Goal: Entertainment & Leisure: Browse casually

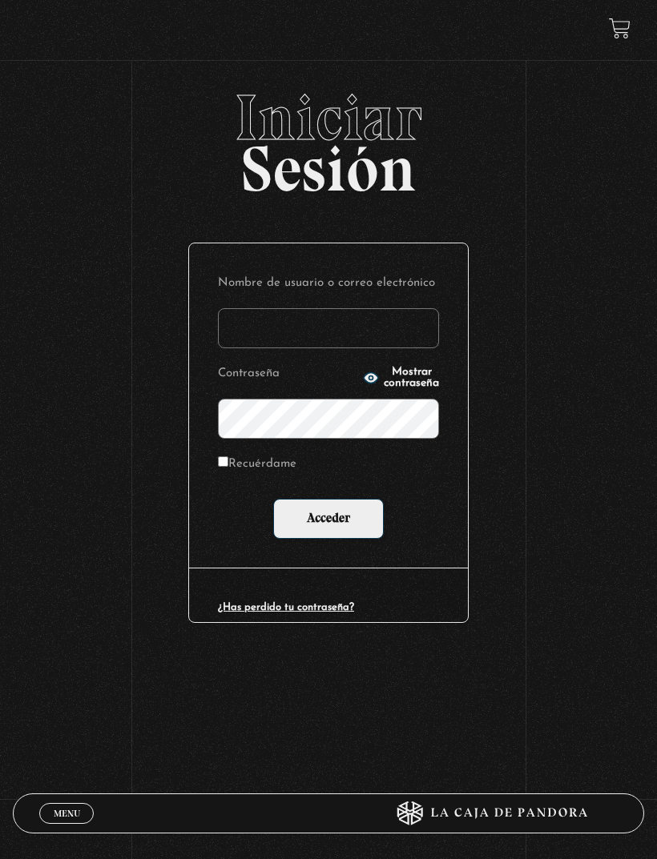
type input "[EMAIL_ADDRESS][DOMAIN_NAME]"
click at [328, 521] on input "Acceder" at bounding box center [328, 519] width 111 height 40
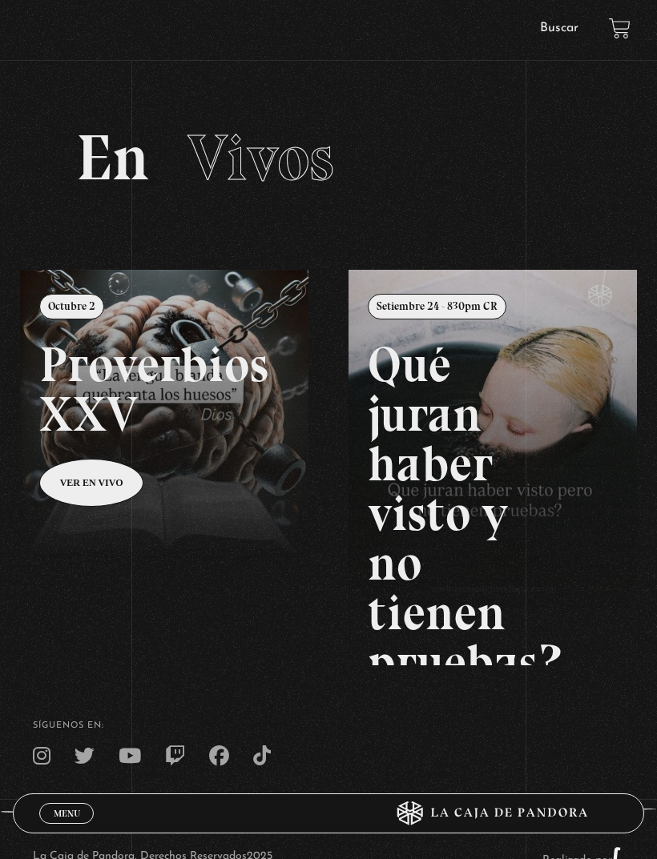
click at [416, 844] on div "La Caja de Pandora, Derechos Reservados 2025 Realizado por" at bounding box center [328, 859] width 657 height 104
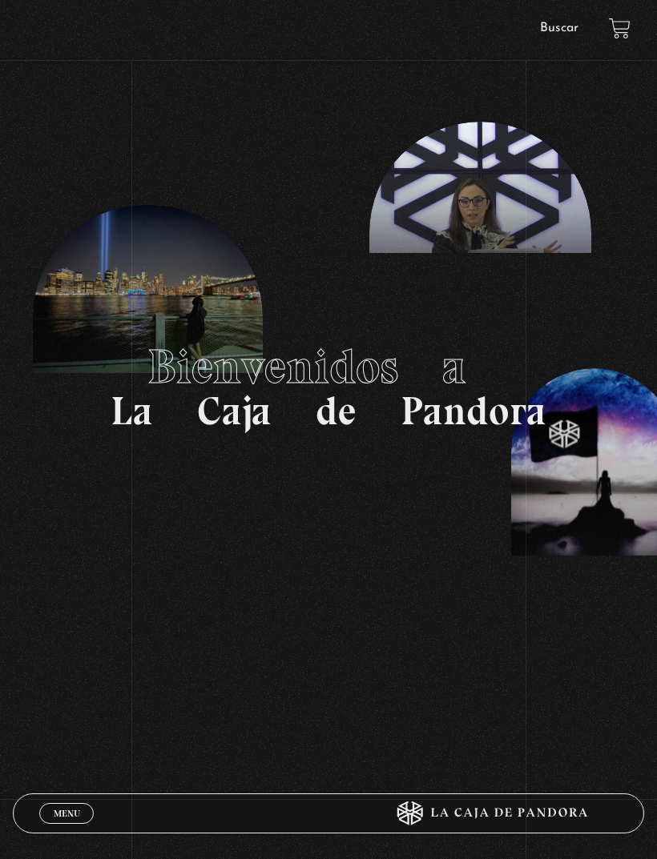
click at [79, 803] on link "Menu Cerrar" at bounding box center [66, 813] width 54 height 21
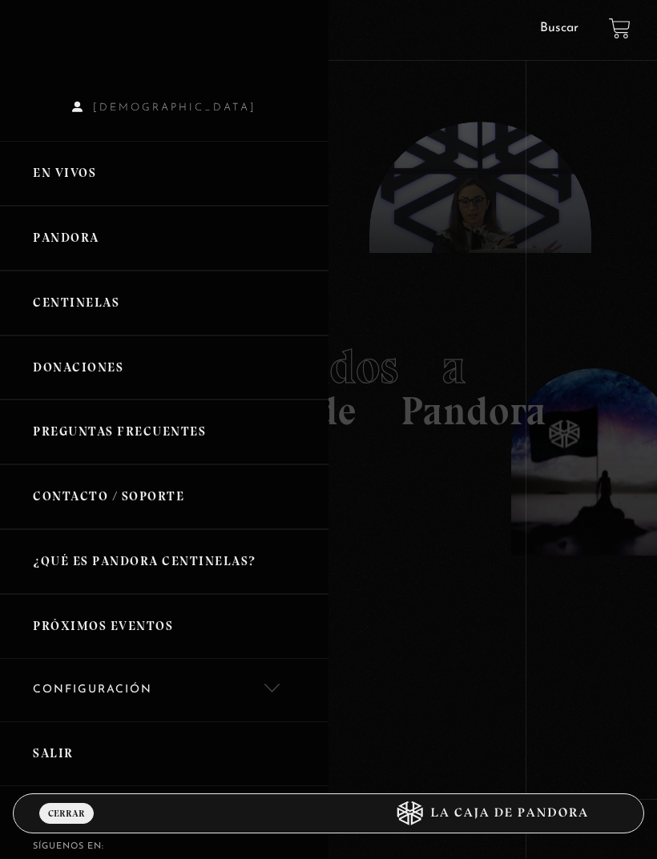
click at [75, 178] on link "En vivos" at bounding box center [164, 173] width 328 height 65
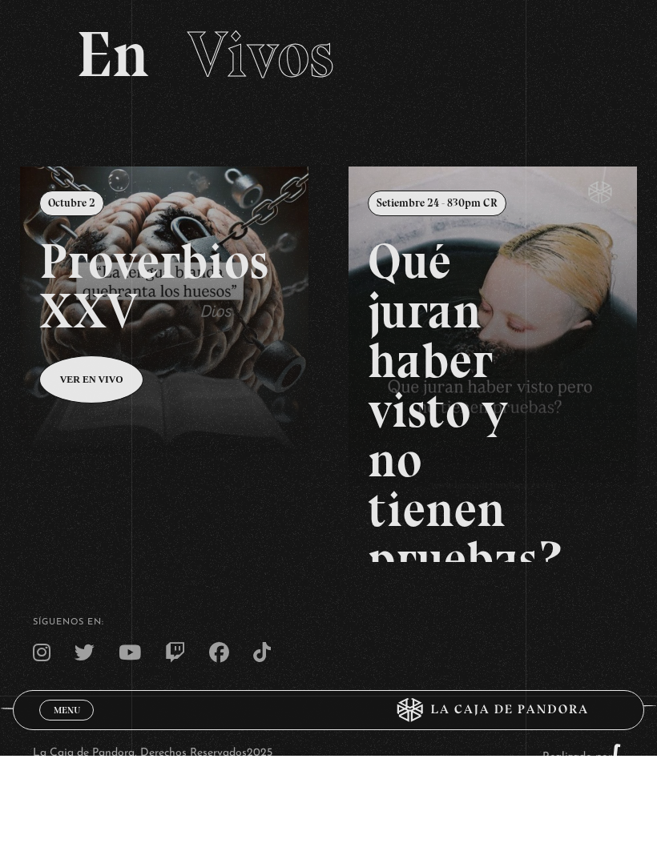
scroll to position [70, 0]
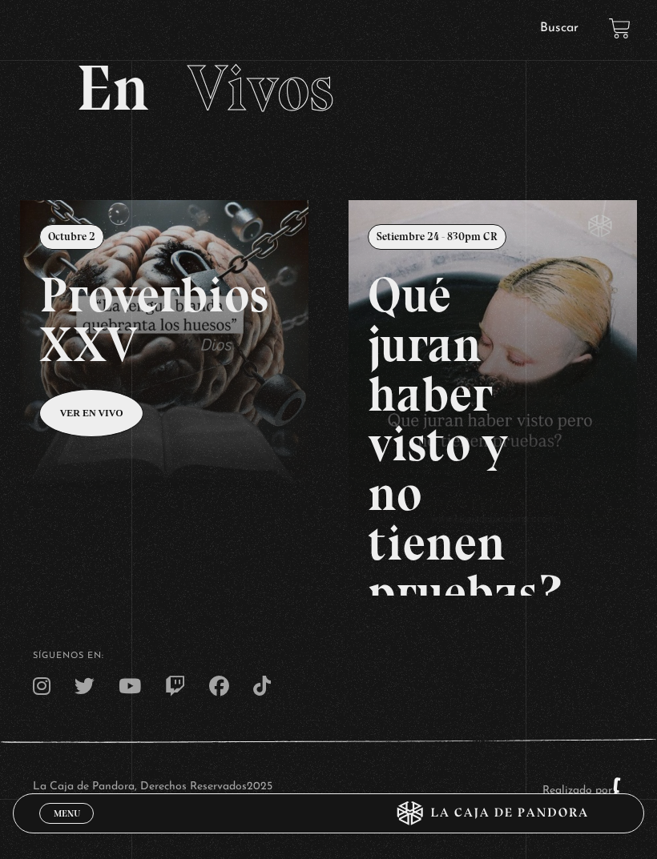
click at [54, 819] on span "Menu" at bounding box center [67, 814] width 26 height 10
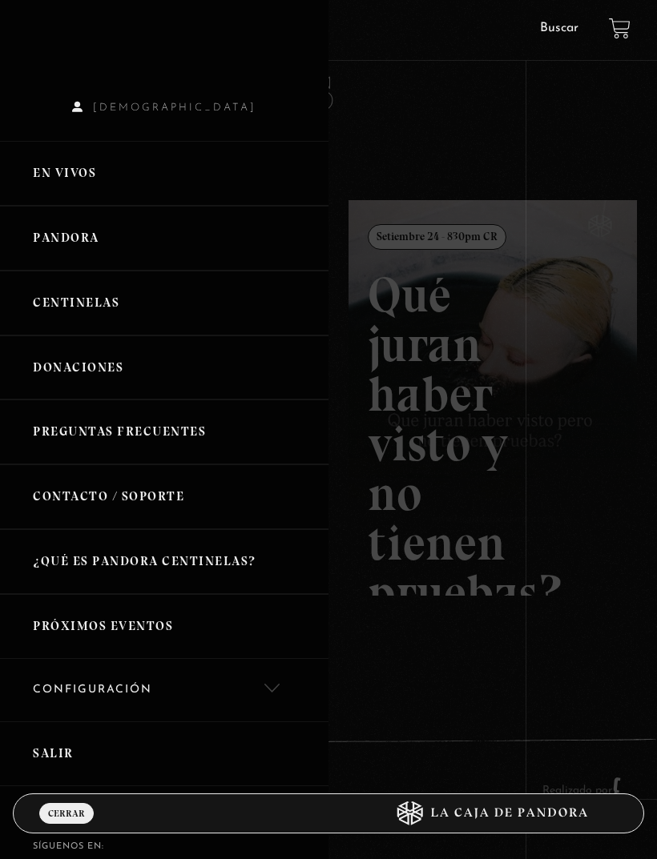
click at [58, 747] on link "Salir" at bounding box center [164, 754] width 328 height 65
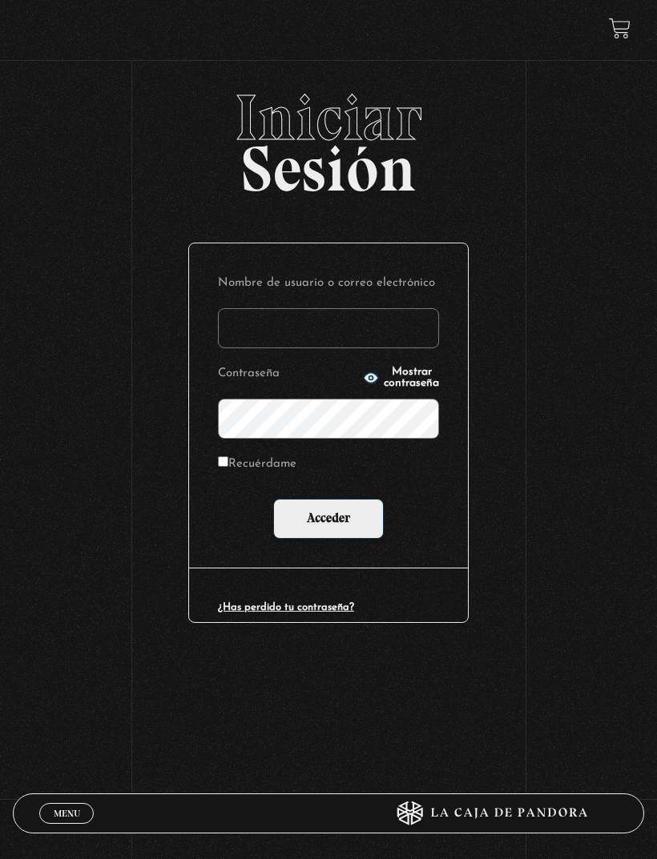
type input "[EMAIL_ADDRESS][DOMAIN_NAME]"
click at [328, 521] on input "Acceder" at bounding box center [328, 519] width 111 height 40
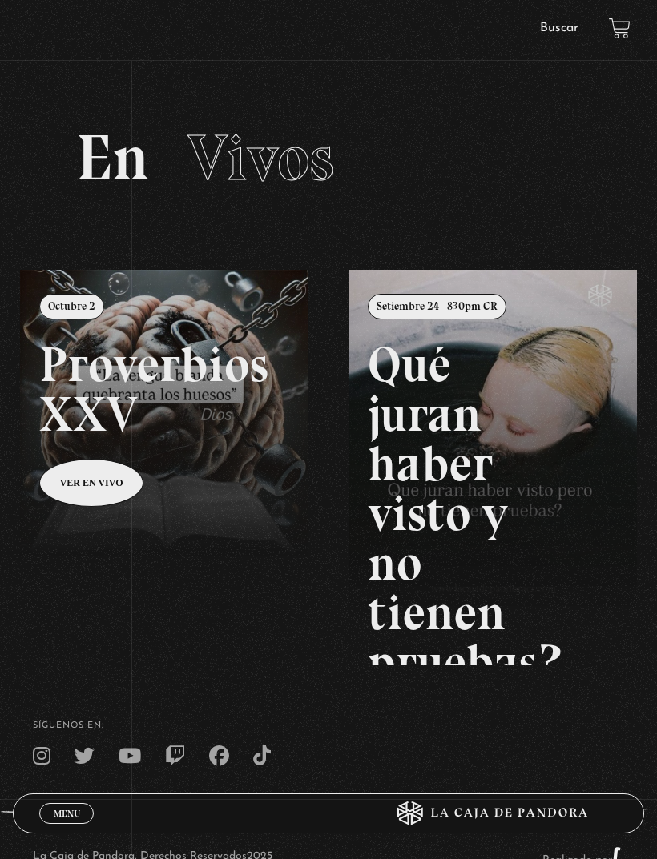
click at [62, 822] on link "Menu Cerrar" at bounding box center [66, 813] width 54 height 21
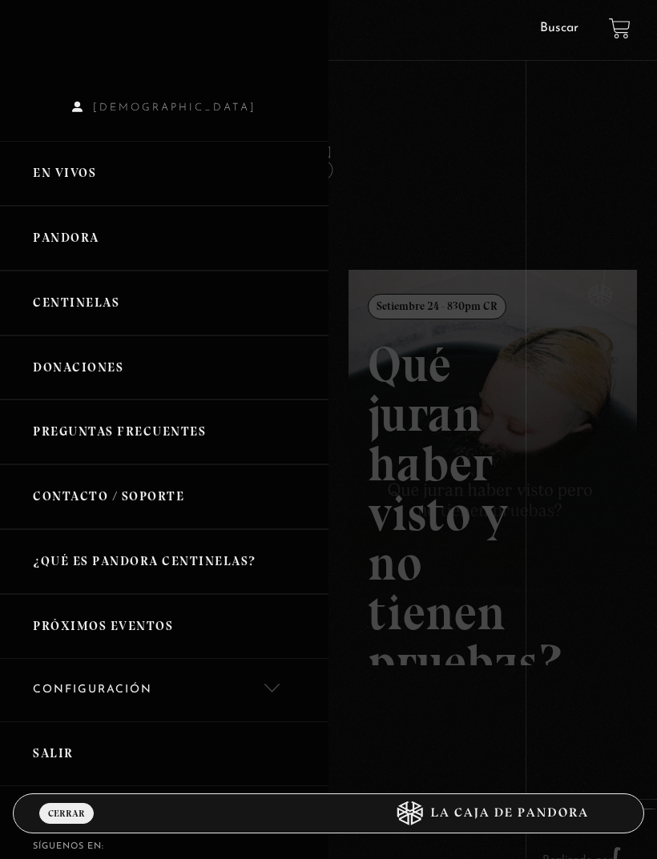
click at [114, 236] on link "Pandora" at bounding box center [164, 238] width 328 height 65
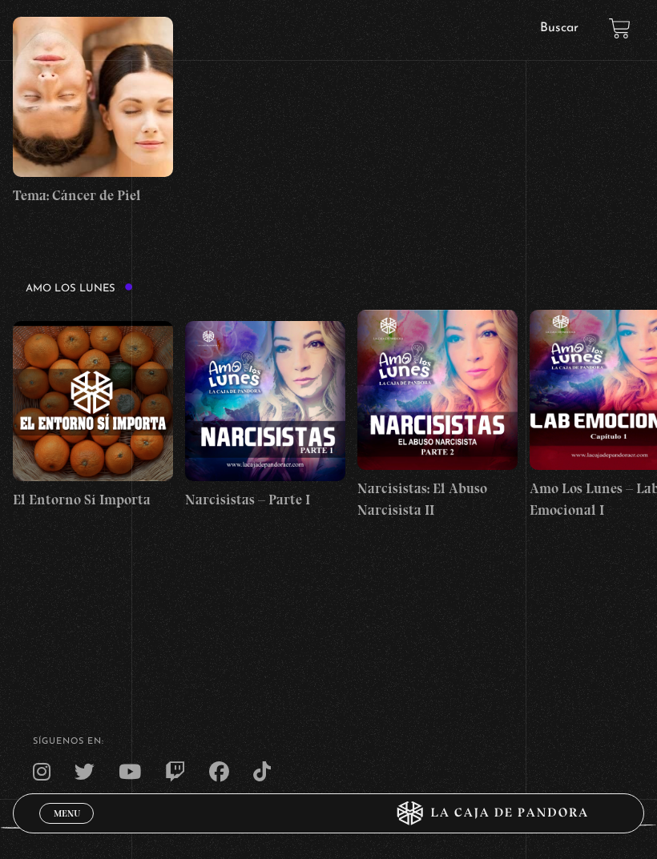
scroll to position [5238, 0]
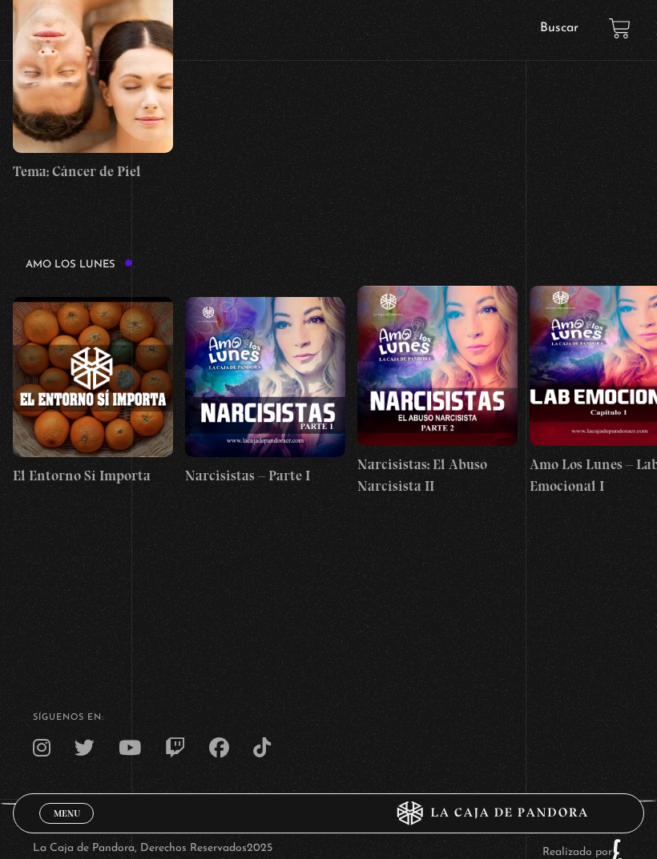
click at [83, 824] on link "Menu Cerrar" at bounding box center [66, 813] width 54 height 21
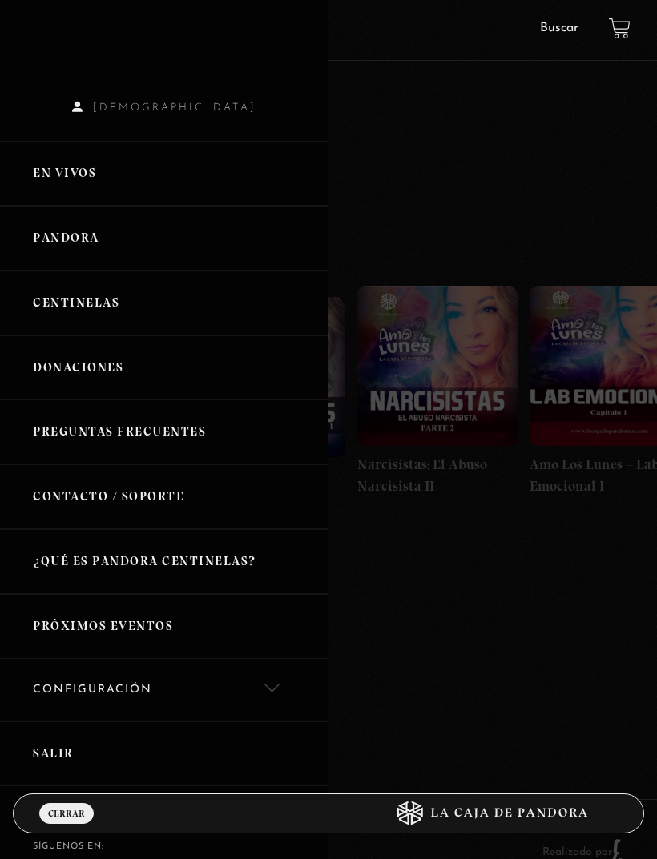
click at [62, 750] on link "Salir" at bounding box center [164, 754] width 328 height 65
